Goal: Information Seeking & Learning: Learn about a topic

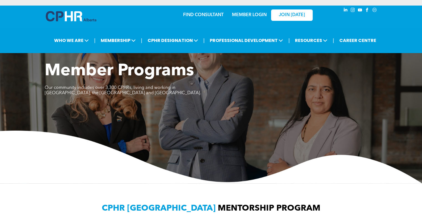
scroll to position [5, 0]
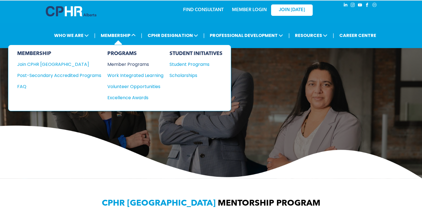
click at [118, 66] on div "Member Programs" at bounding box center [132, 64] width 51 height 7
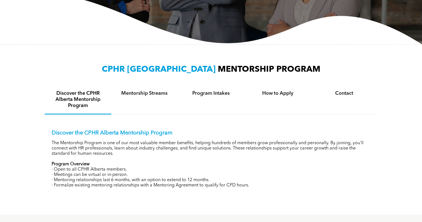
scroll to position [139, 0]
click at [165, 93] on h4 "Mentorship Streams" at bounding box center [144, 93] width 57 height 6
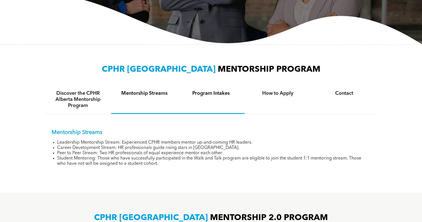
click at [203, 91] on h4 "Program Intakes" at bounding box center [211, 93] width 57 height 6
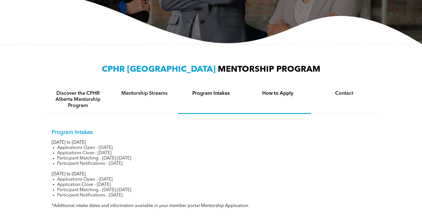
click at [273, 92] on h4 "How to Apply" at bounding box center [278, 93] width 57 height 6
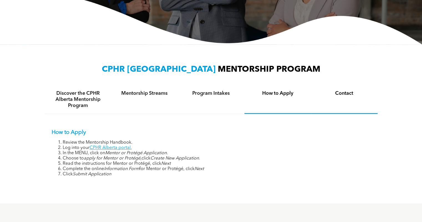
click at [346, 93] on h4 "Contact" at bounding box center [344, 93] width 57 height 6
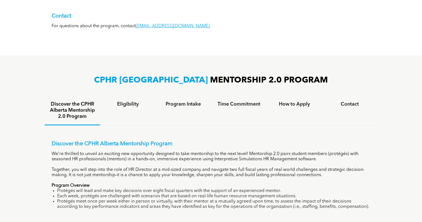
scroll to position [282, 0]
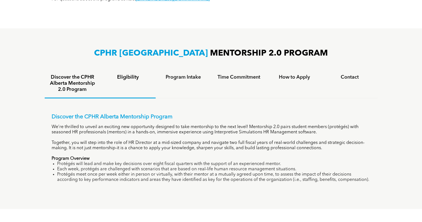
click at [138, 76] on h4 "Eligibility" at bounding box center [128, 77] width 46 height 6
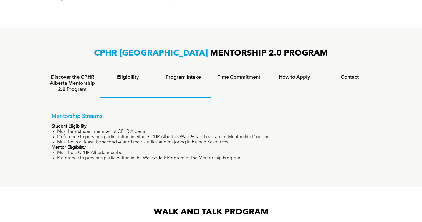
click at [174, 78] on h4 "Program Intake" at bounding box center [184, 77] width 46 height 6
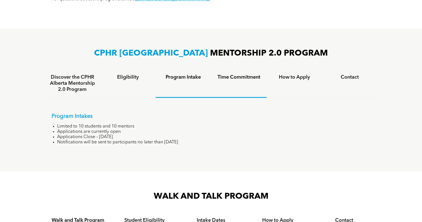
click at [233, 75] on h4 "Time Commitment" at bounding box center [239, 77] width 46 height 6
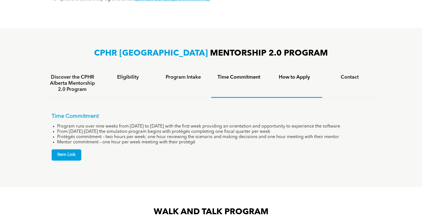
click at [290, 77] on h4 "How to Apply" at bounding box center [295, 77] width 46 height 6
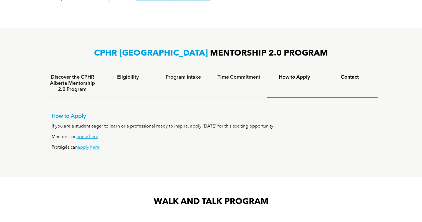
click at [346, 77] on h4 "Contact" at bounding box center [350, 77] width 46 height 6
